Goal: Book appointment/travel/reservation

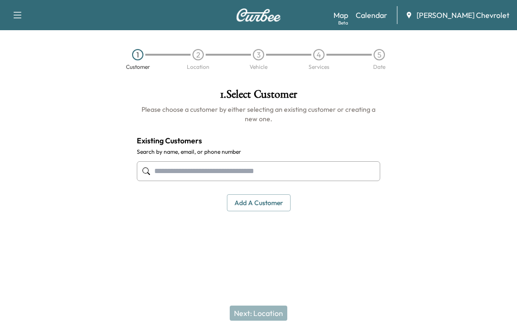
click at [388, 11] on link "Calendar" at bounding box center [372, 14] width 32 height 11
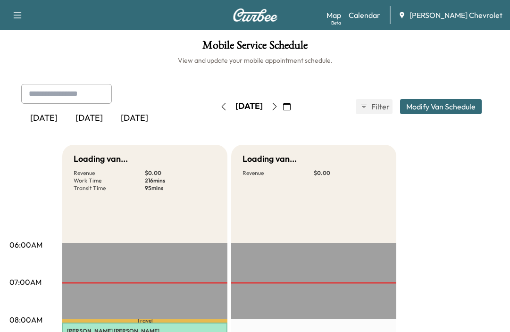
click at [220, 110] on icon "button" at bounding box center [224, 107] width 8 height 8
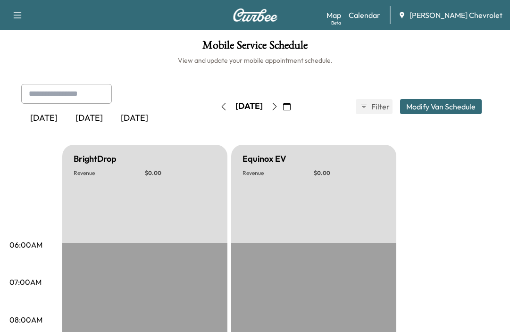
click at [221, 110] on icon "button" at bounding box center [223, 107] width 4 height 8
click at [216, 110] on button "button" at bounding box center [224, 106] width 16 height 15
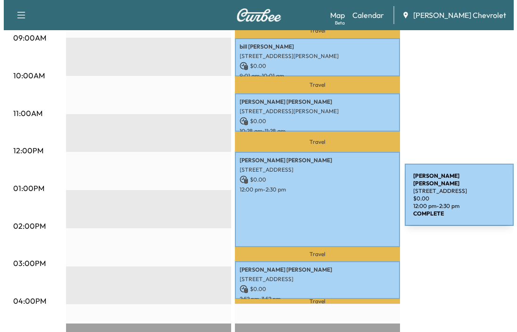
scroll to position [330, 0]
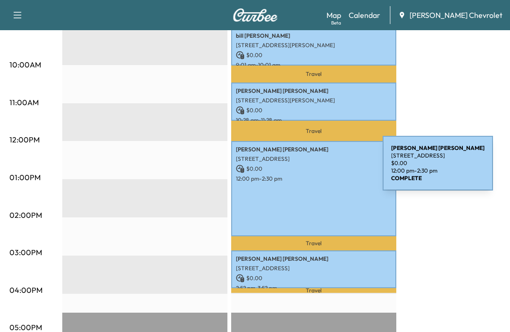
click at [312, 169] on p "$ 0.00" at bounding box center [314, 169] width 156 height 8
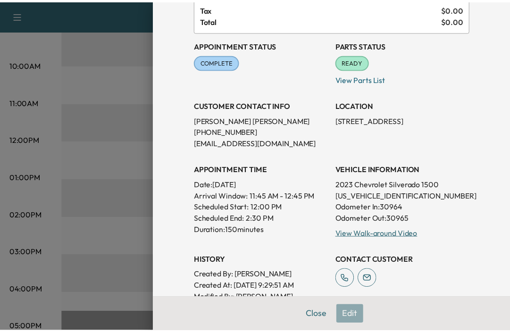
scroll to position [94, 0]
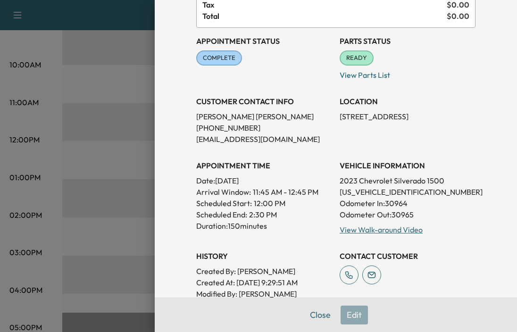
drag, startPoint x: 475, startPoint y: 116, endPoint x: 345, endPoint y: 118, distance: 130.3
click at [332, 122] on div "Appointment Details Services 39CVZ15R01 - MOBILE RECALL- 60 MIN $ 0.00 39CVZ15R…" at bounding box center [336, 194] width 302 height 577
copy p "[STREET_ADDRESS]"
click at [56, 194] on div at bounding box center [258, 166] width 517 height 332
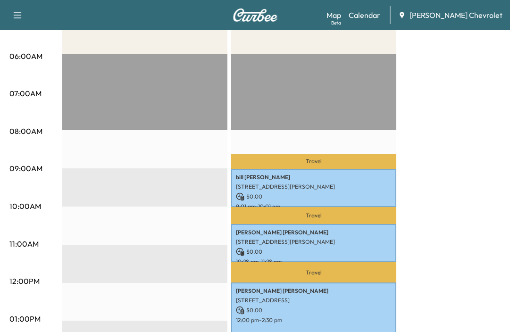
scroll to position [0, 0]
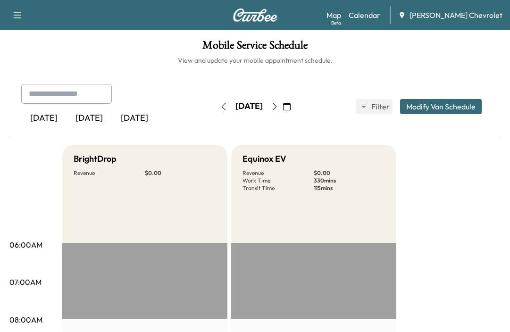
click at [283, 102] on button "button" at bounding box center [275, 106] width 16 height 15
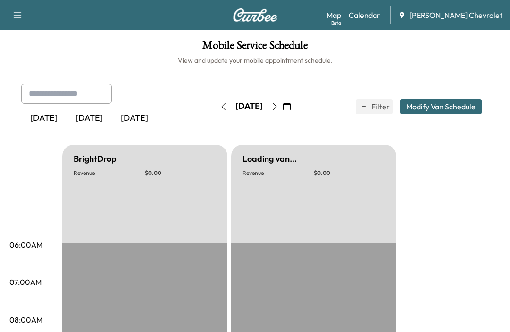
click at [279, 108] on icon "button" at bounding box center [275, 107] width 8 height 8
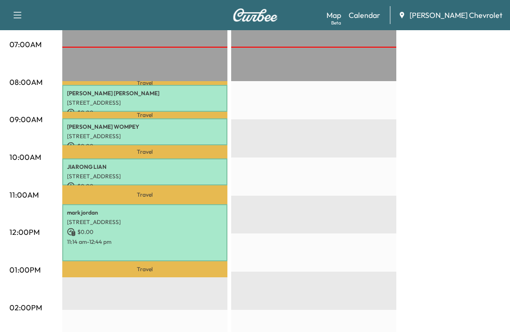
scroll to position [142, 0]
